Goal: Entertainment & Leisure: Consume media (video, audio)

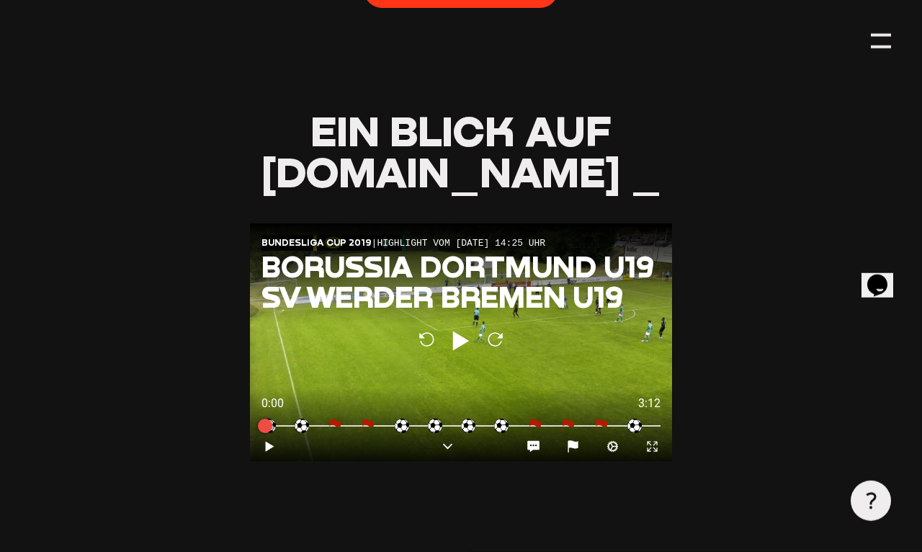
scroll to position [1298, 0]
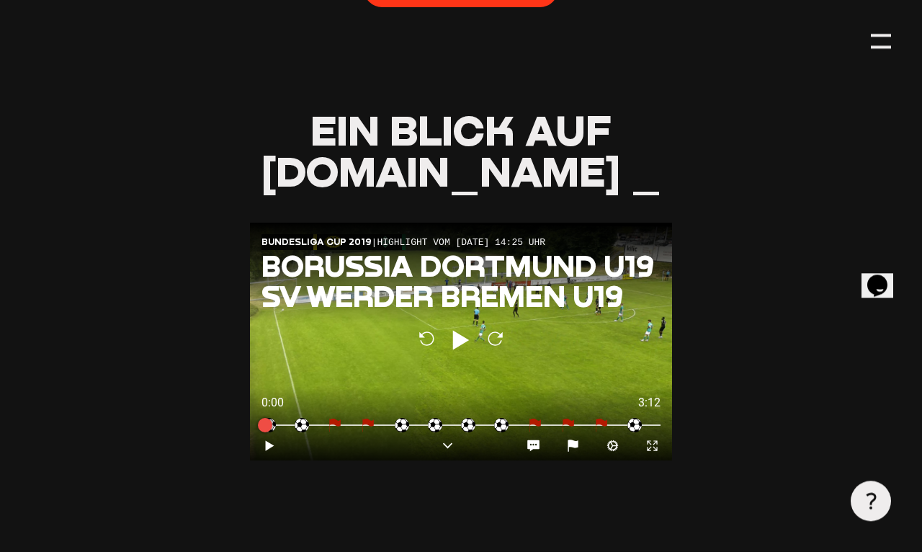
click at [274, 439] on icon "Play" at bounding box center [270, 446] width 14 height 14
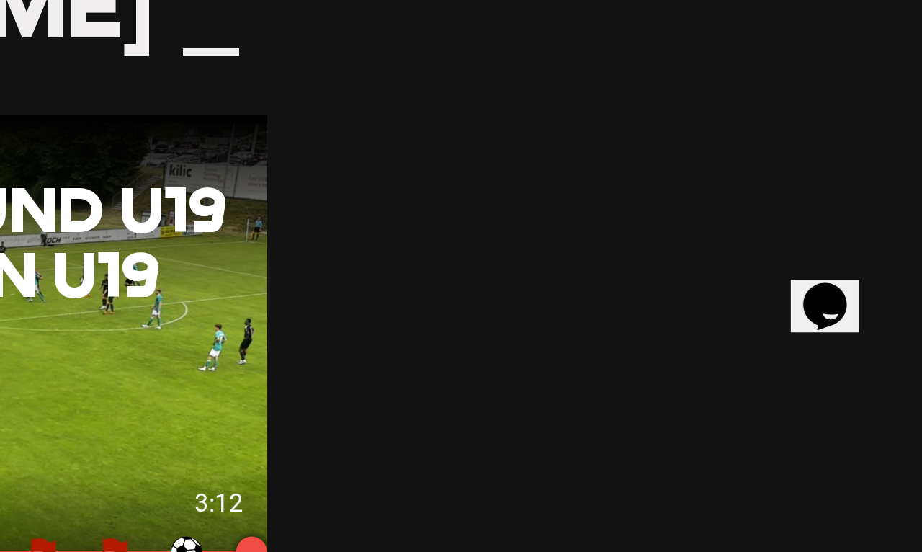
scroll to position [1324, 63]
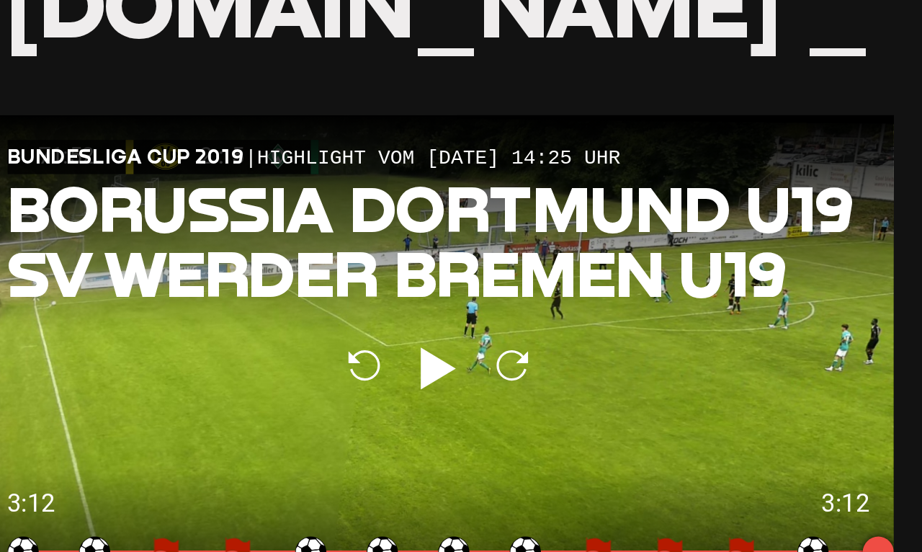
click at [380, 413] on icon "Chevron Down" at bounding box center [387, 420] width 14 height 14
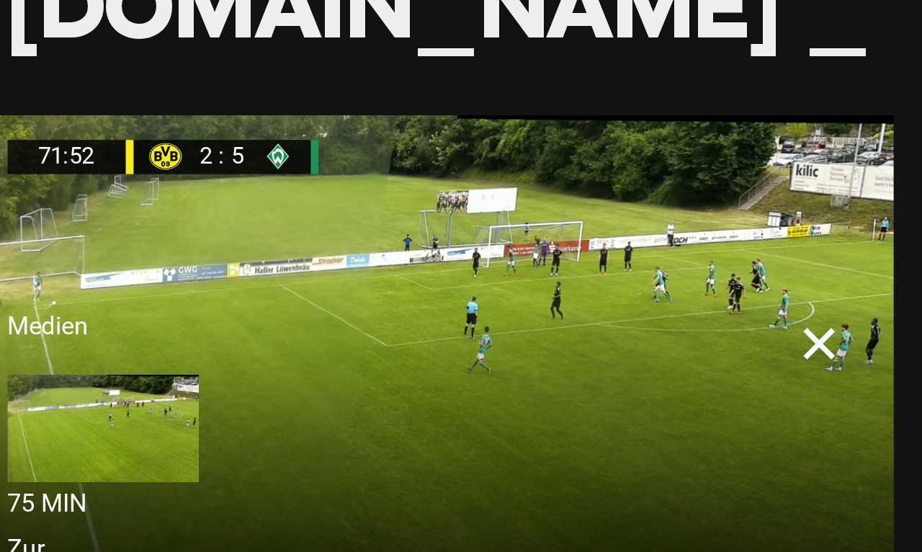
click at [200, 317] on img at bounding box center [244, 342] width 89 height 50
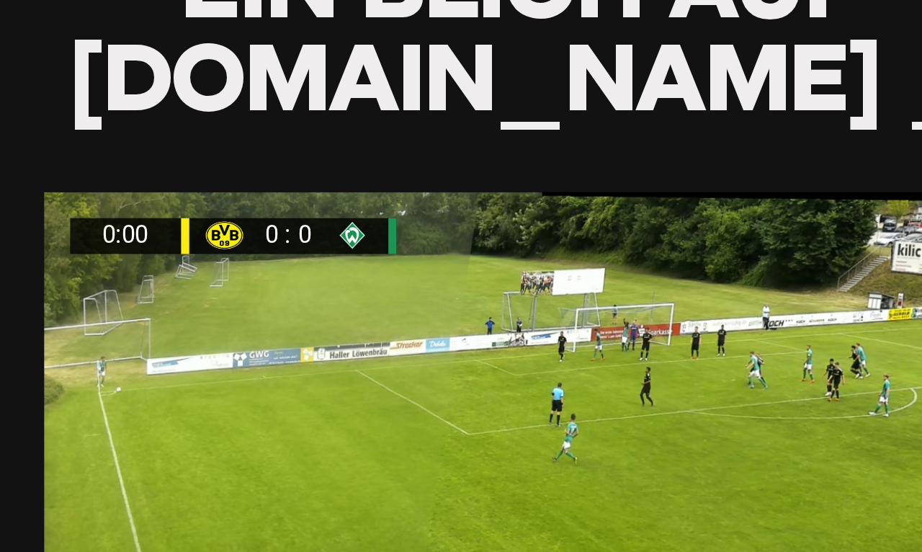
click at [395, 84] on div "Ein Blick auf Staige.tv _ 0:00 0 : 0 Bundesliga Cup 2019 | Wiederholung vom 19.…" at bounding box center [400, 417] width 423 height 666
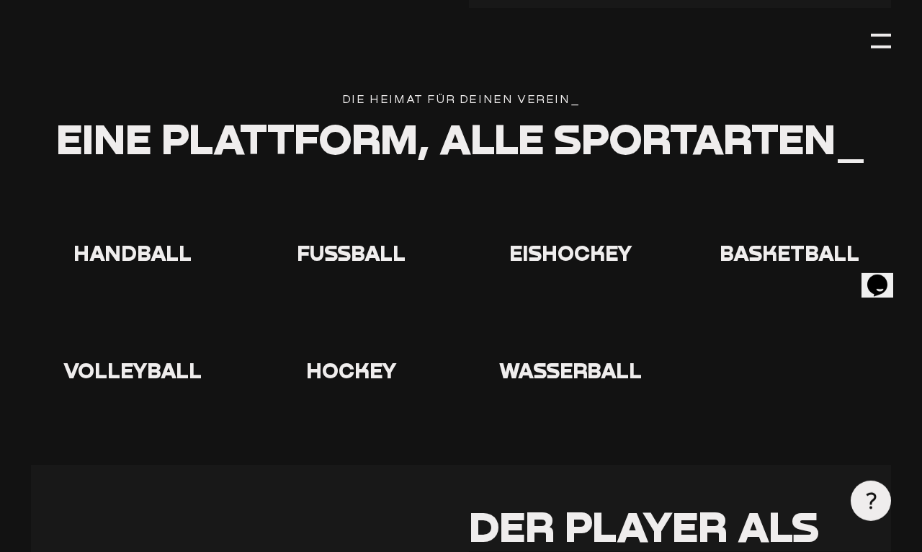
scroll to position [2729, 0]
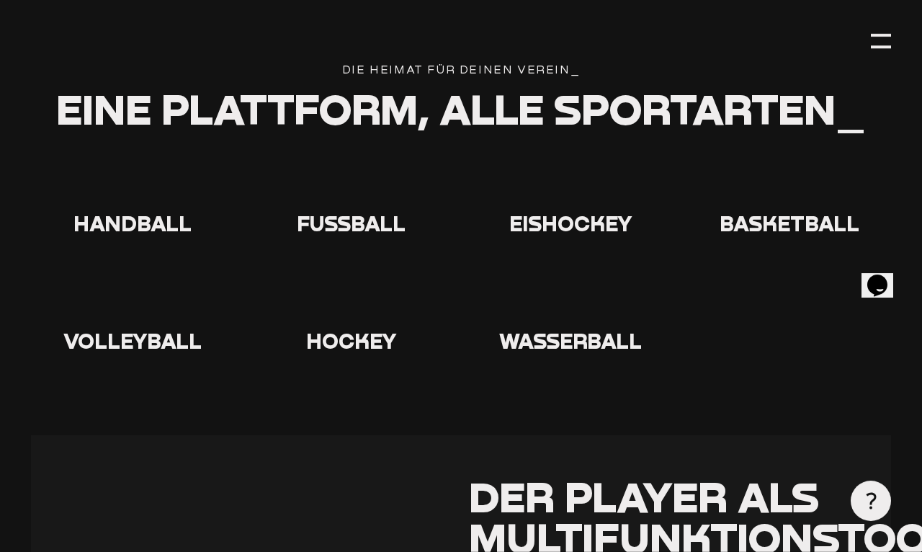
click at [365, 210] on span "Fußball" at bounding box center [351, 222] width 109 height 25
click at [328, 160] on use at bounding box center [328, 160] width 0 height 0
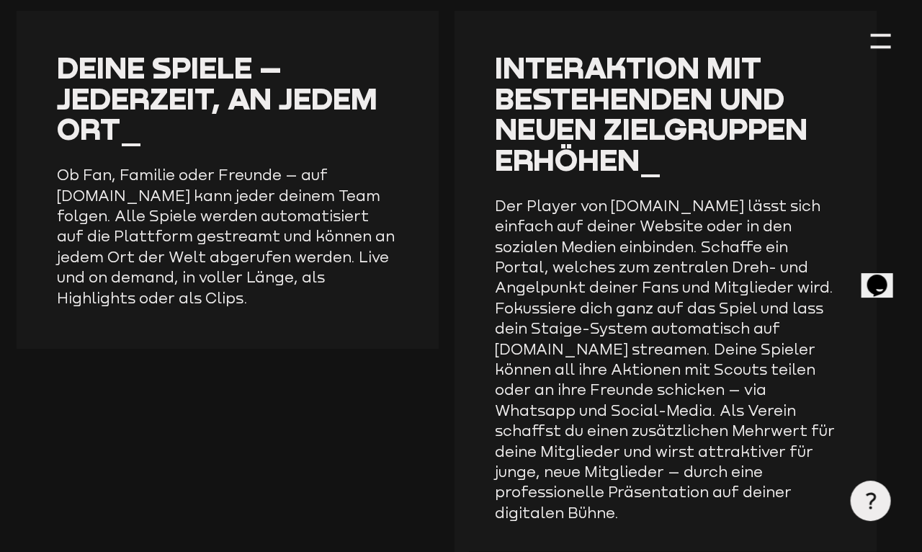
scroll to position [2076, 14]
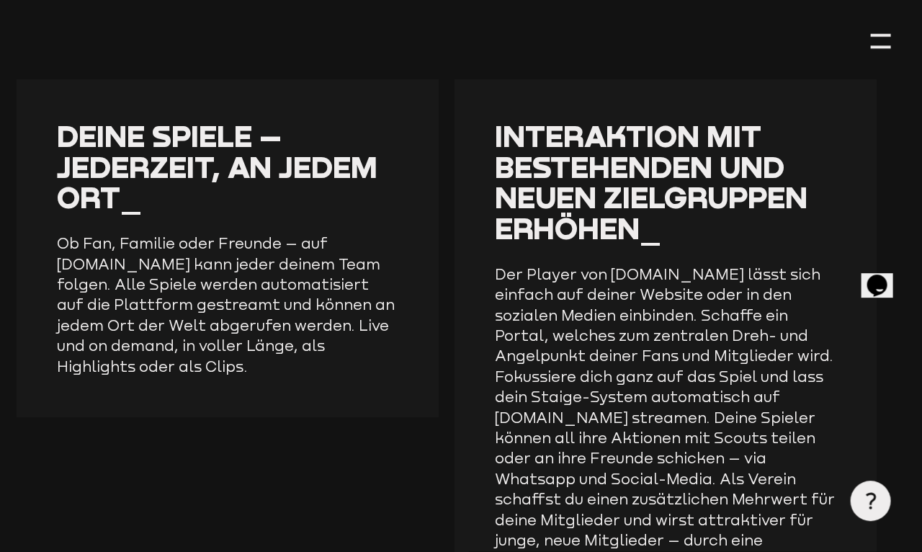
click at [233, 136] on span "Deine Spiele – jederzeit, an jedem Ort_" at bounding box center [217, 165] width 321 height 97
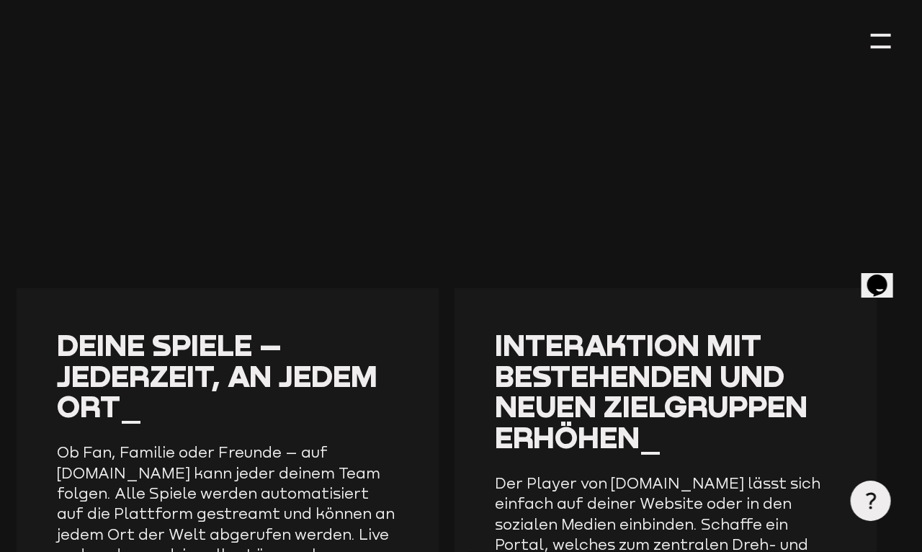
scroll to position [1886, 14]
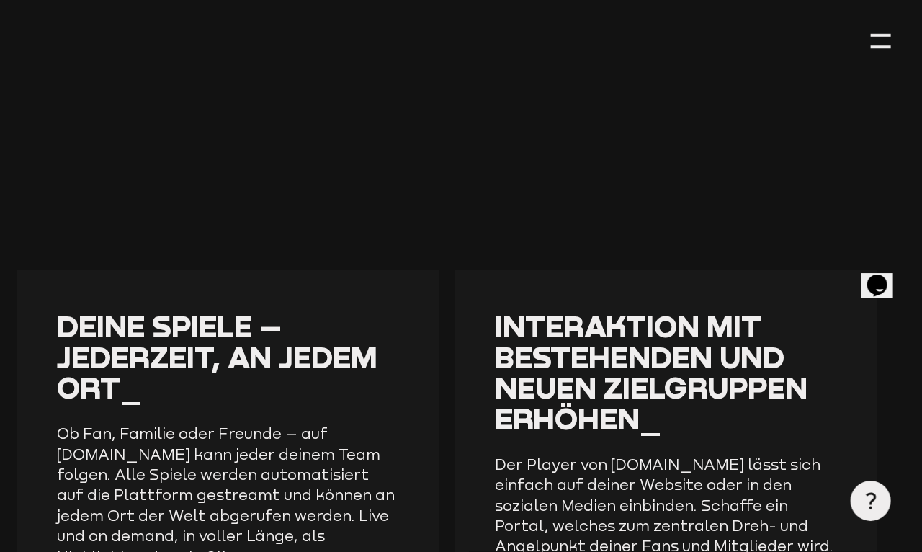
click at [884, 34] on div at bounding box center [881, 35] width 20 height 3
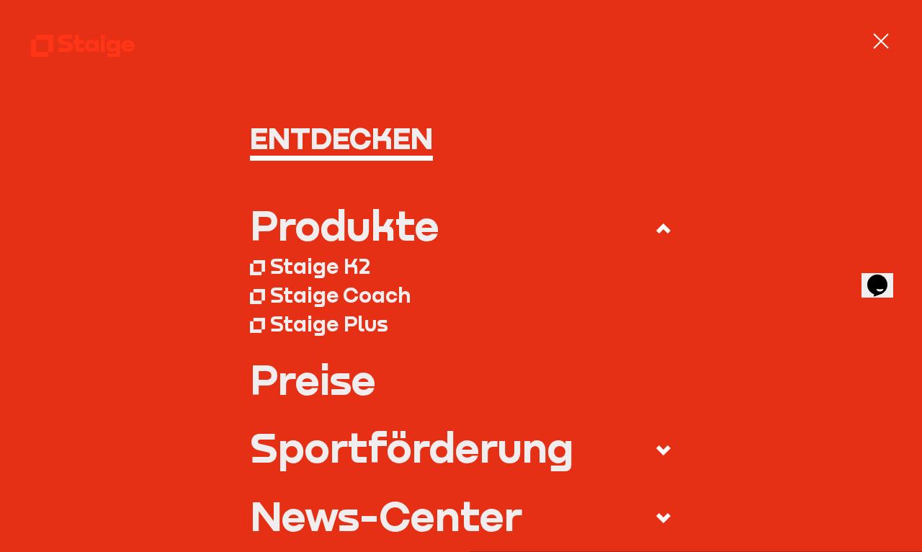
click at [877, 34] on div at bounding box center [881, 41] width 20 height 20
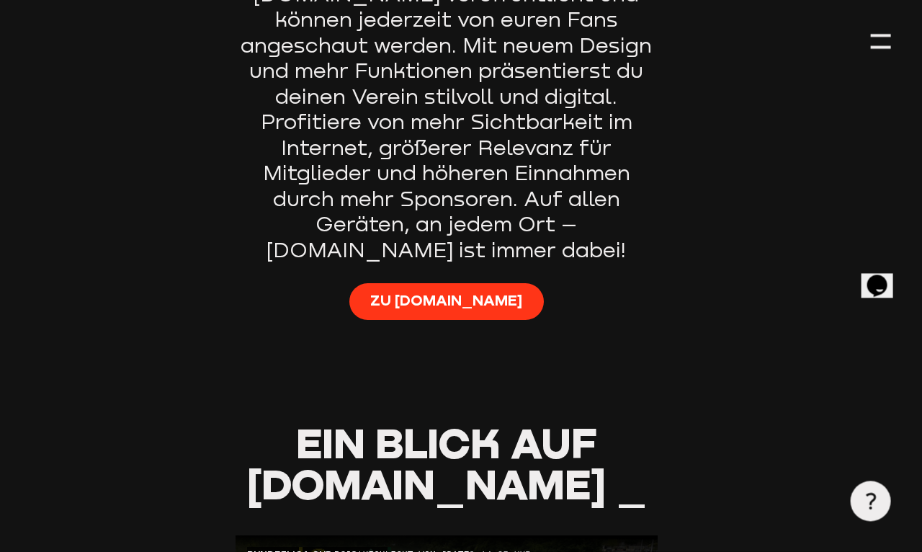
scroll to position [985, 14]
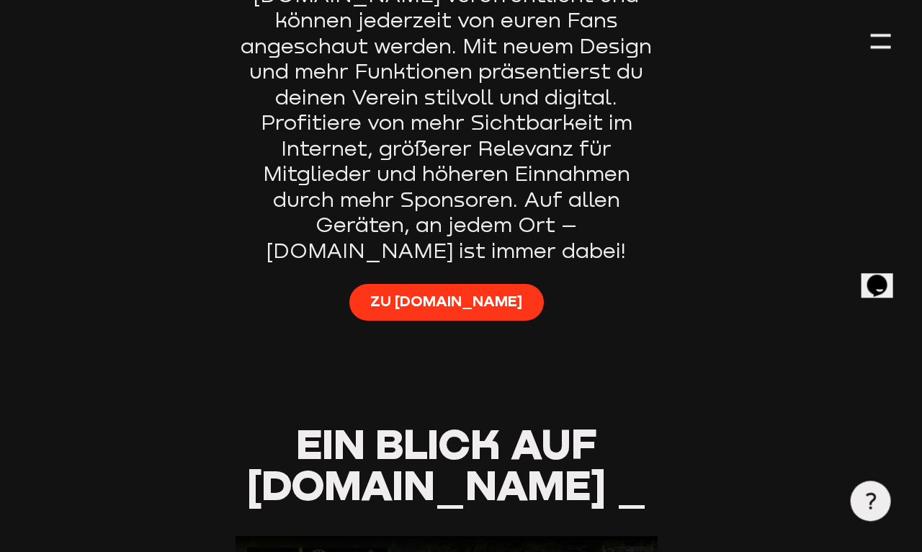
click at [455, 291] on span "Zu Staige.tv" at bounding box center [446, 301] width 152 height 20
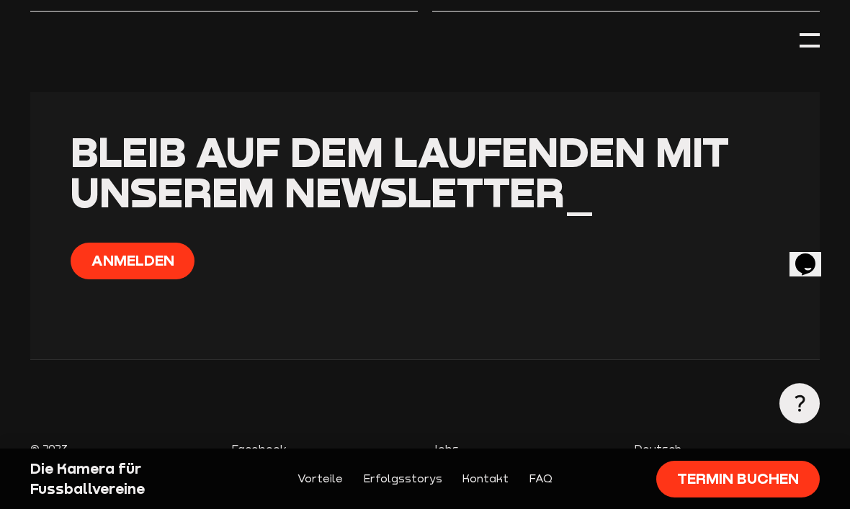
scroll to position [7108, 0]
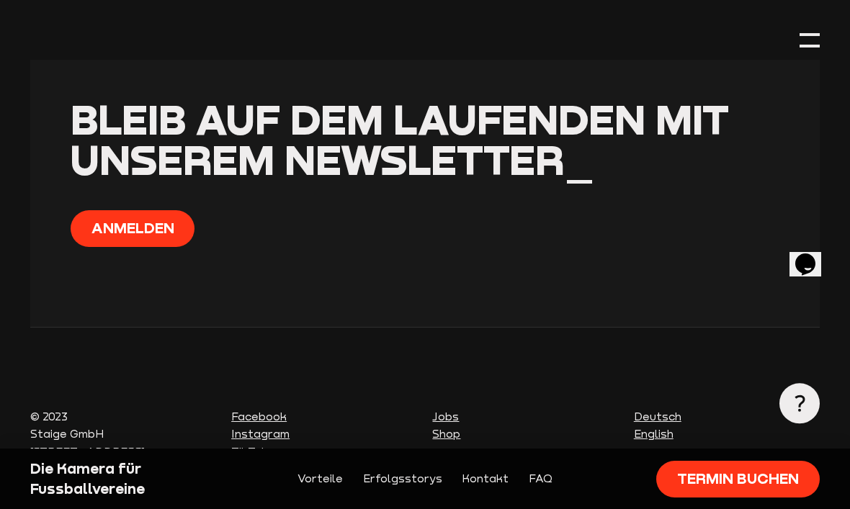
click at [808, 40] on div at bounding box center [810, 40] width 20 height 20
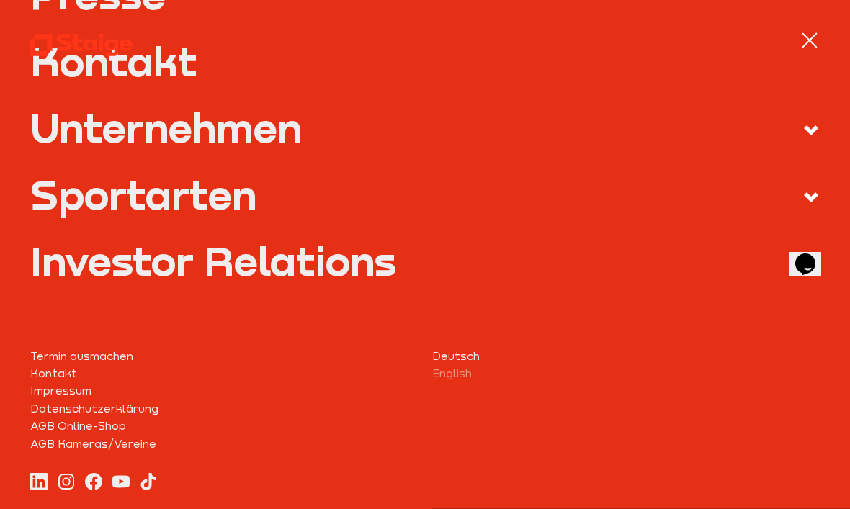
scroll to position [581, 0]
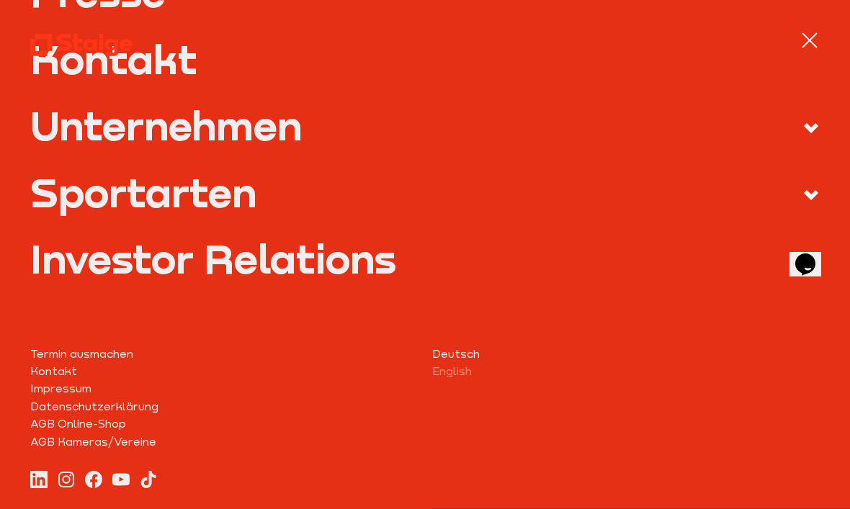
click at [808, 43] on div at bounding box center [810, 40] width 20 height 20
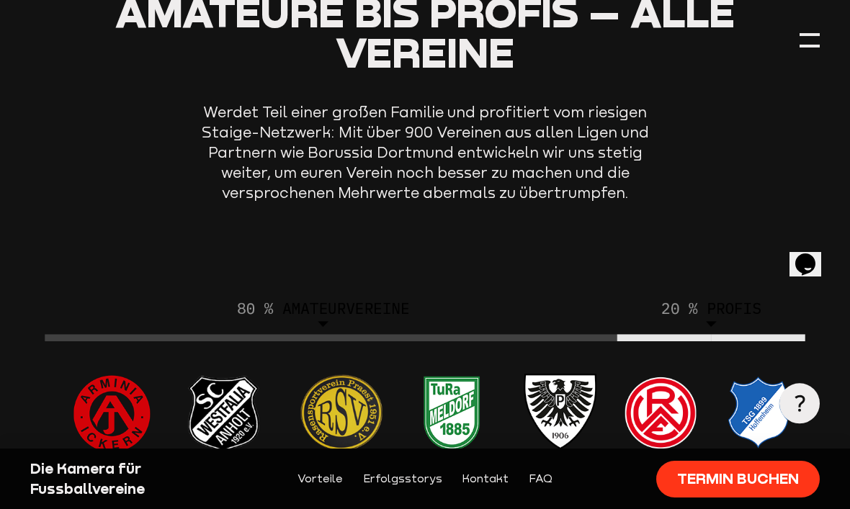
scroll to position [5260, 0]
click at [817, 39] on div at bounding box center [810, 40] width 20 height 20
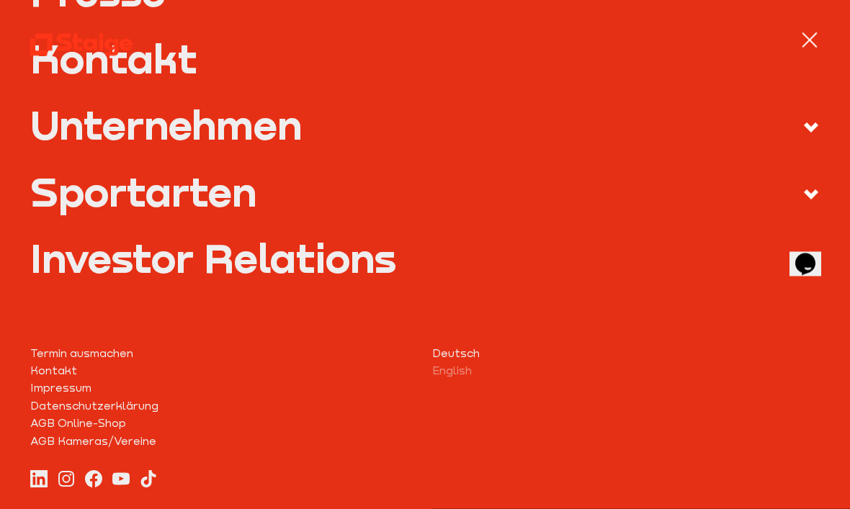
scroll to position [5261, 0]
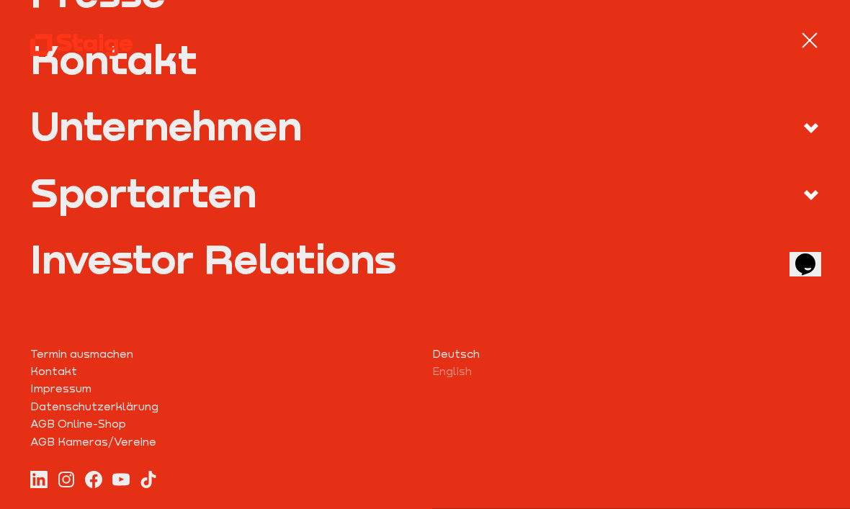
click at [814, 37] on div at bounding box center [809, 39] width 15 height 15
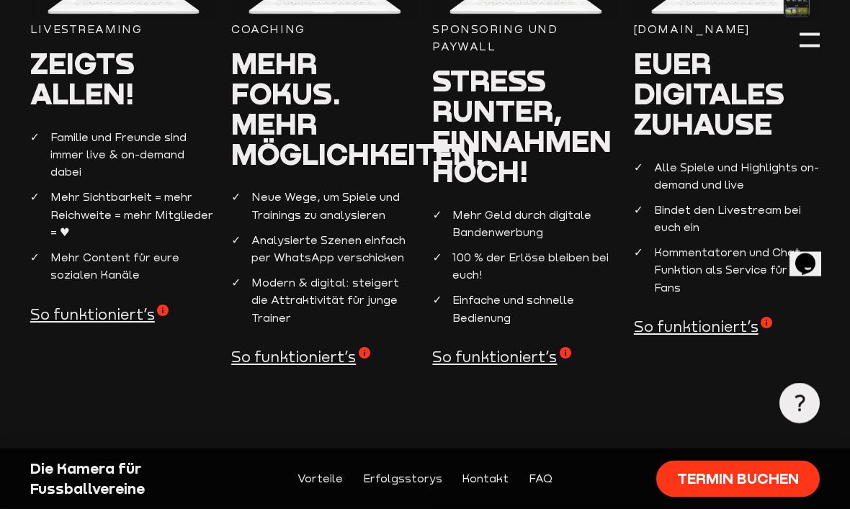
scroll to position [1345, 0]
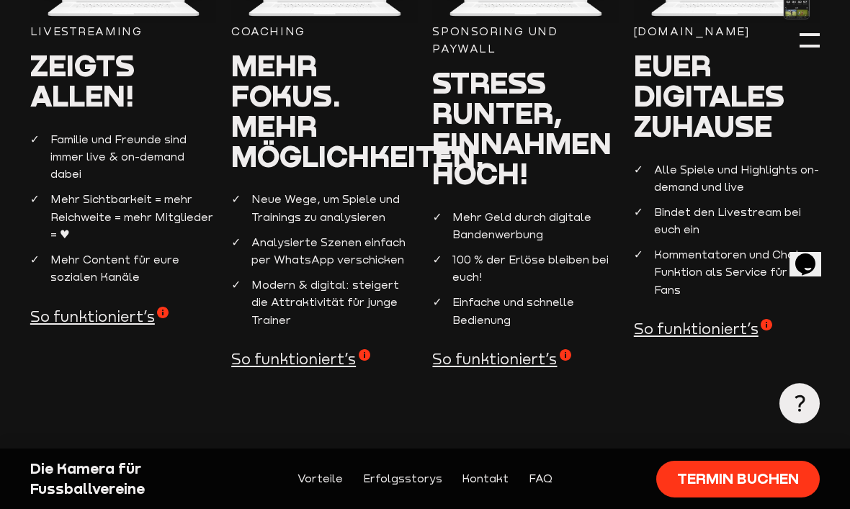
click at [118, 307] on span "So funktioniert’s" at bounding box center [99, 317] width 138 height 20
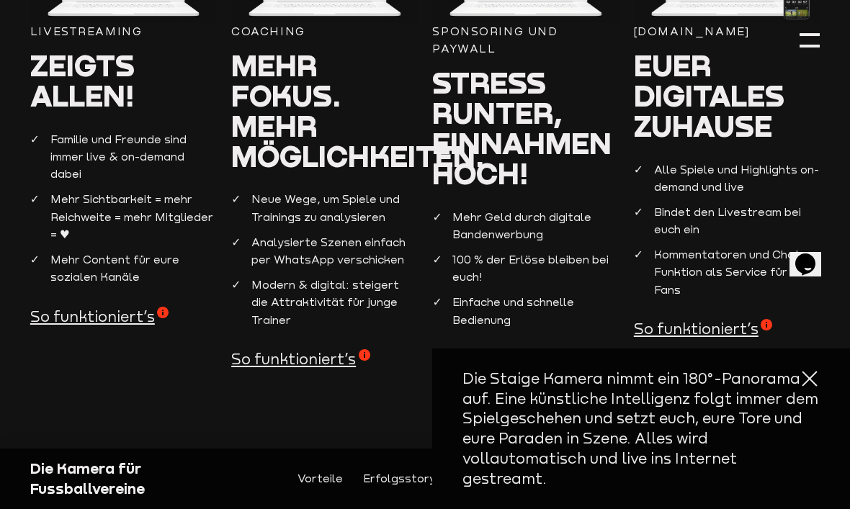
click at [632, 390] on p "Die Staige Kamera nimmt ein 180°-Panorama auf. Eine künstliche Intelligenz folg…" at bounding box center [640, 429] width 357 height 120
click at [130, 307] on span "So funktioniert’s" at bounding box center [99, 317] width 138 height 20
click at [815, 253] on icon "Chat widget" at bounding box center [805, 264] width 20 height 22
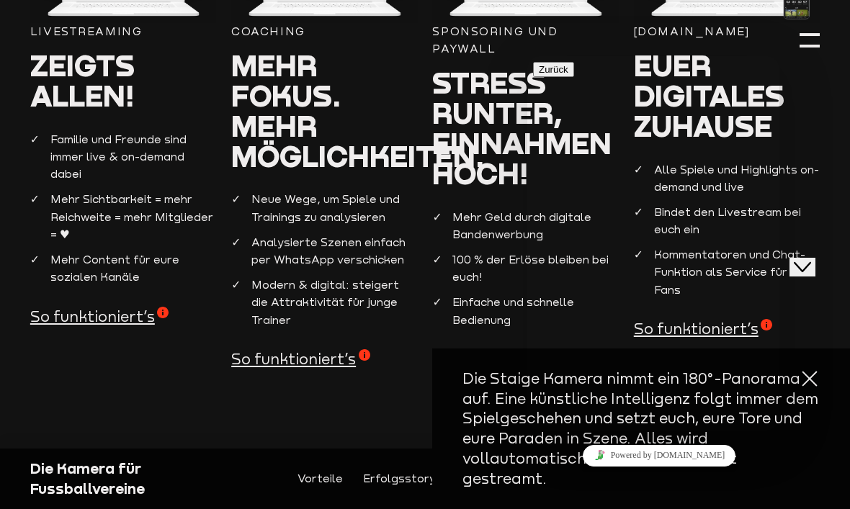
click at [816, 453] on p "Die Staige Kamera nimmt ein 180°-Panorama auf. Eine künstliche Intelligenz folg…" at bounding box center [640, 429] width 357 height 120
